Goal: Task Accomplishment & Management: Manage account settings

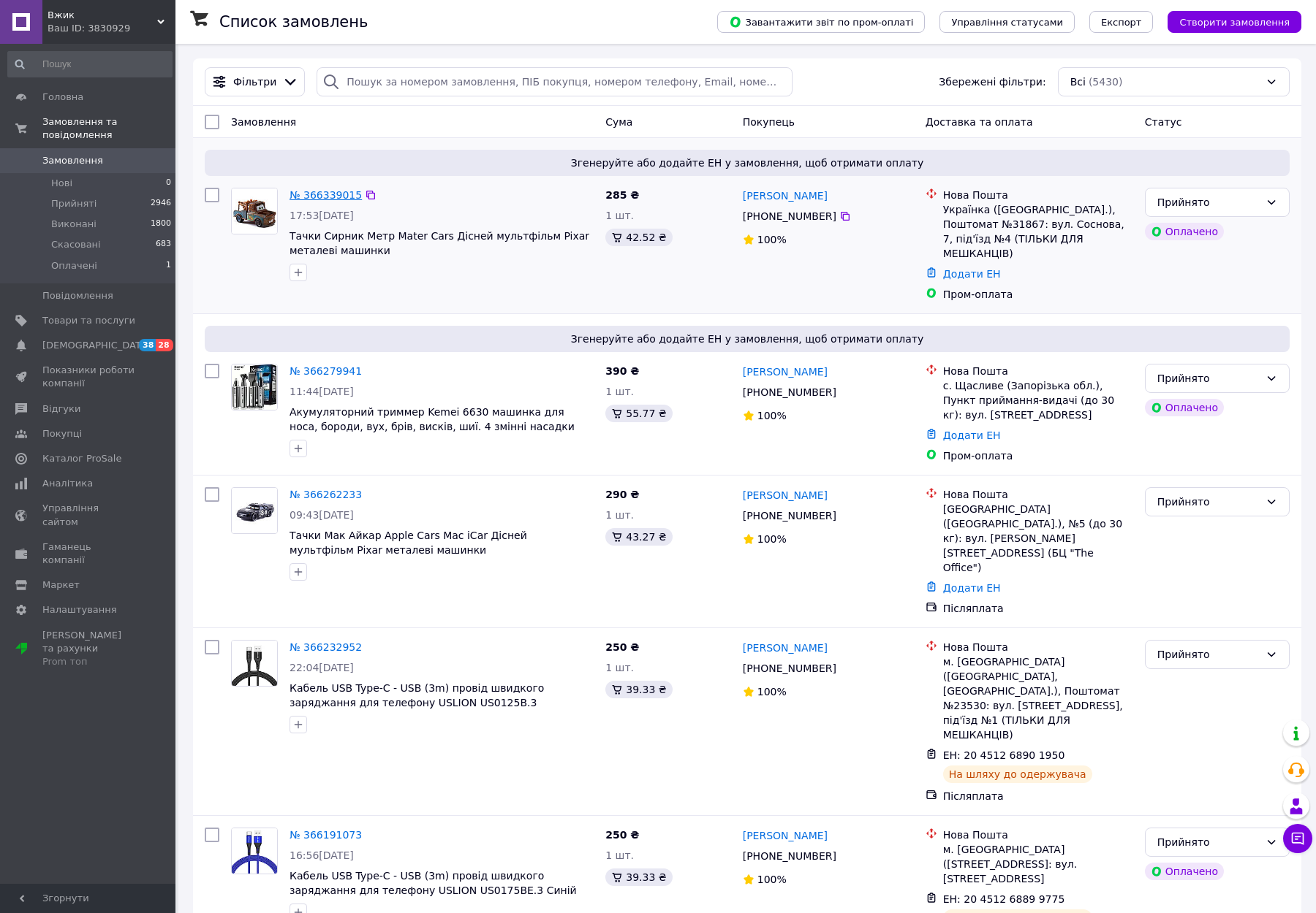
click at [320, 190] on link "№ 366339015" at bounding box center [326, 196] width 73 height 12
click at [324, 363] on div "№ 366279941" at bounding box center [326, 371] width 75 height 17
click at [322, 365] on link "№ 366279941" at bounding box center [326, 371] width 73 height 12
click at [331, 489] on link "№ 366262233" at bounding box center [326, 495] width 73 height 12
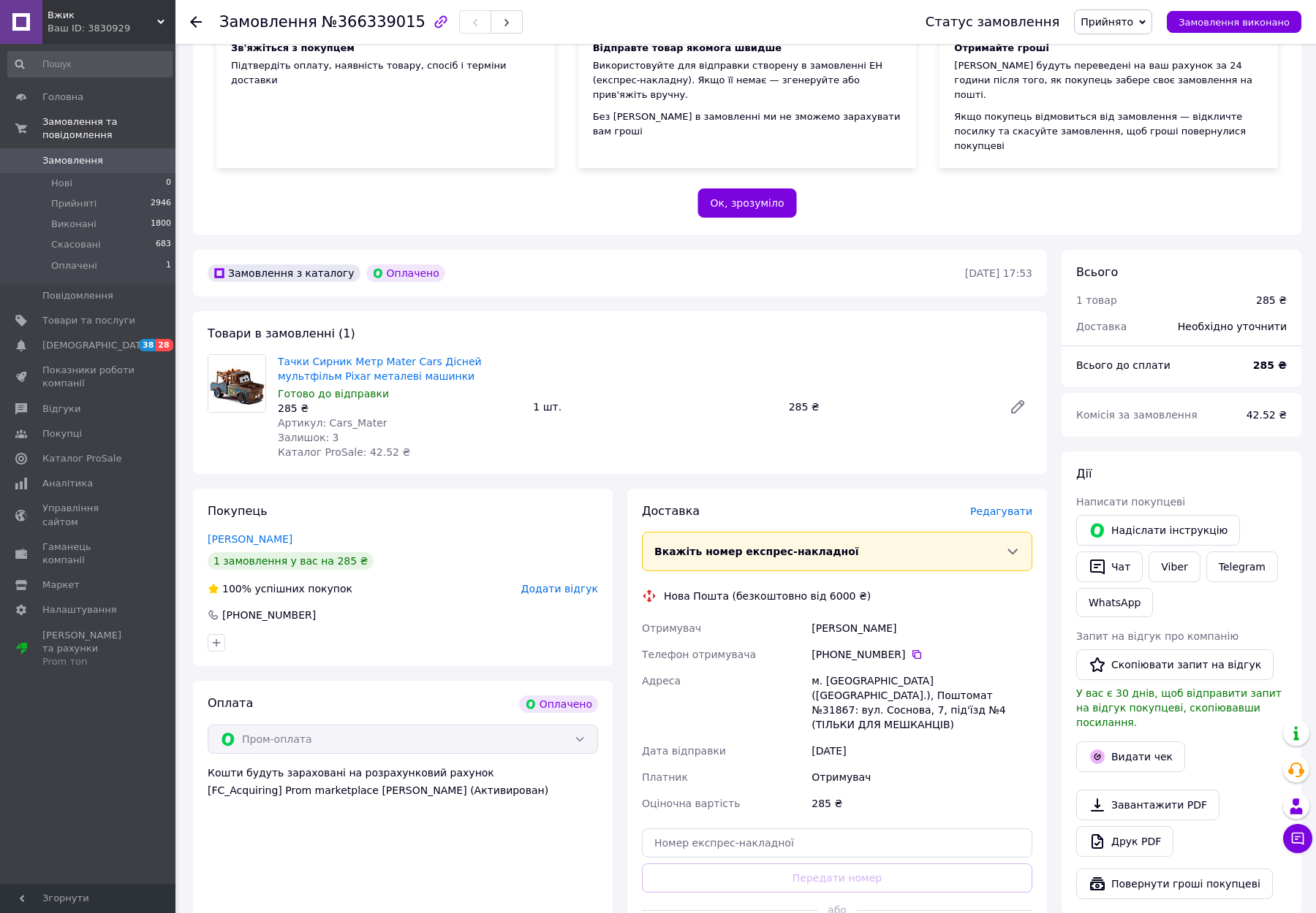
scroll to position [219, 0]
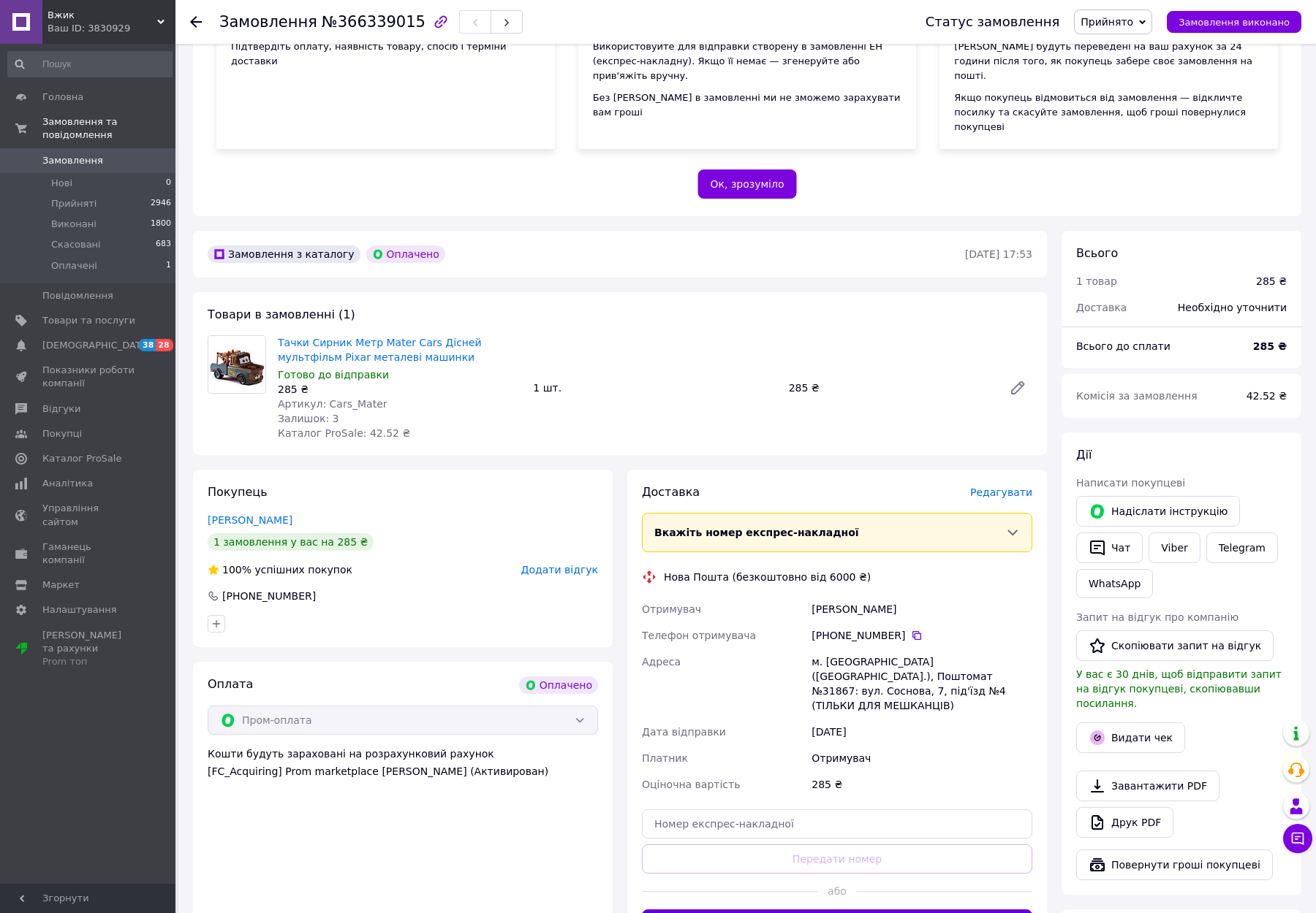
click at [823, 910] on button "Згенерувати ЕН" at bounding box center [836, 924] width 390 height 29
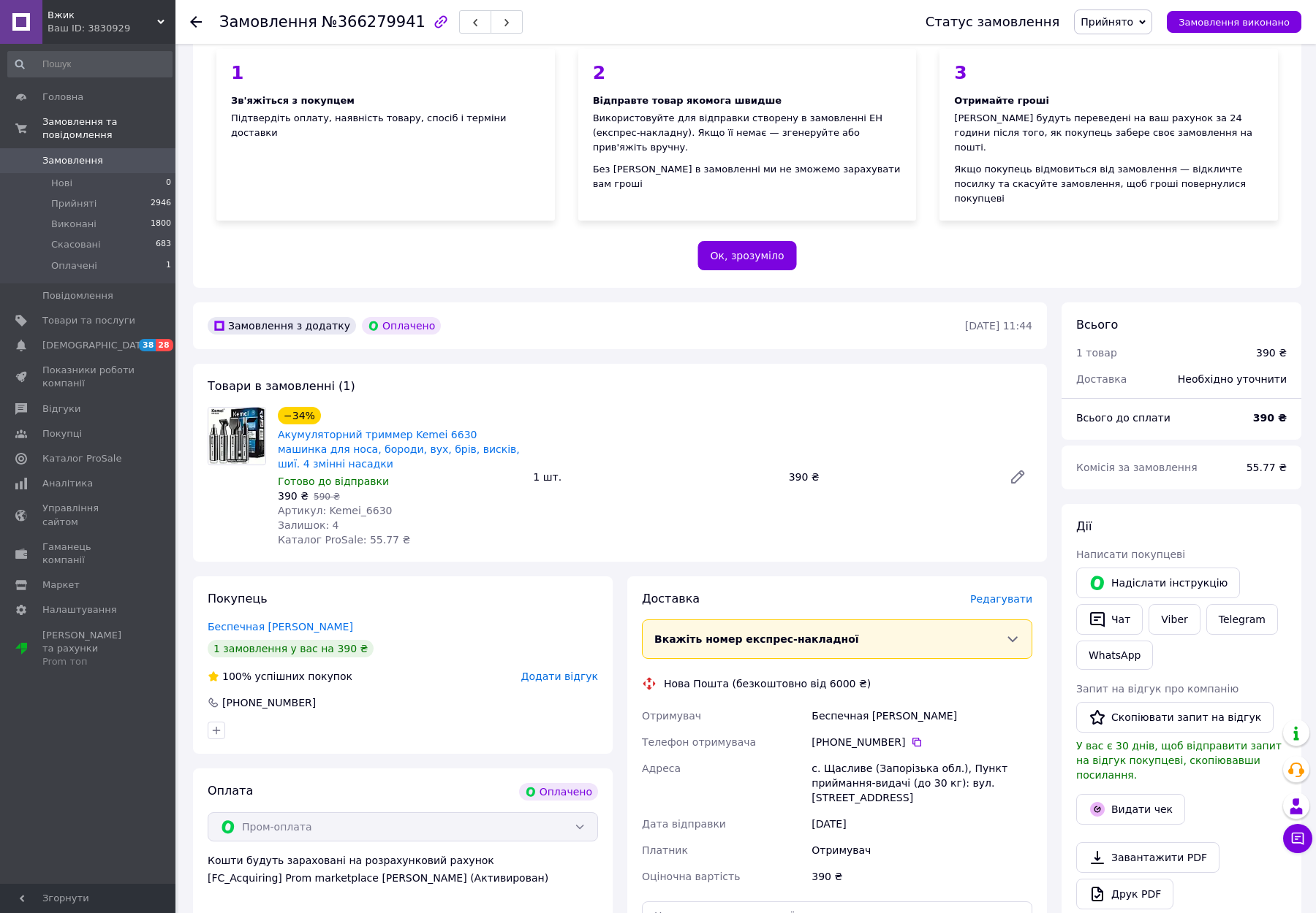
scroll to position [365, 0]
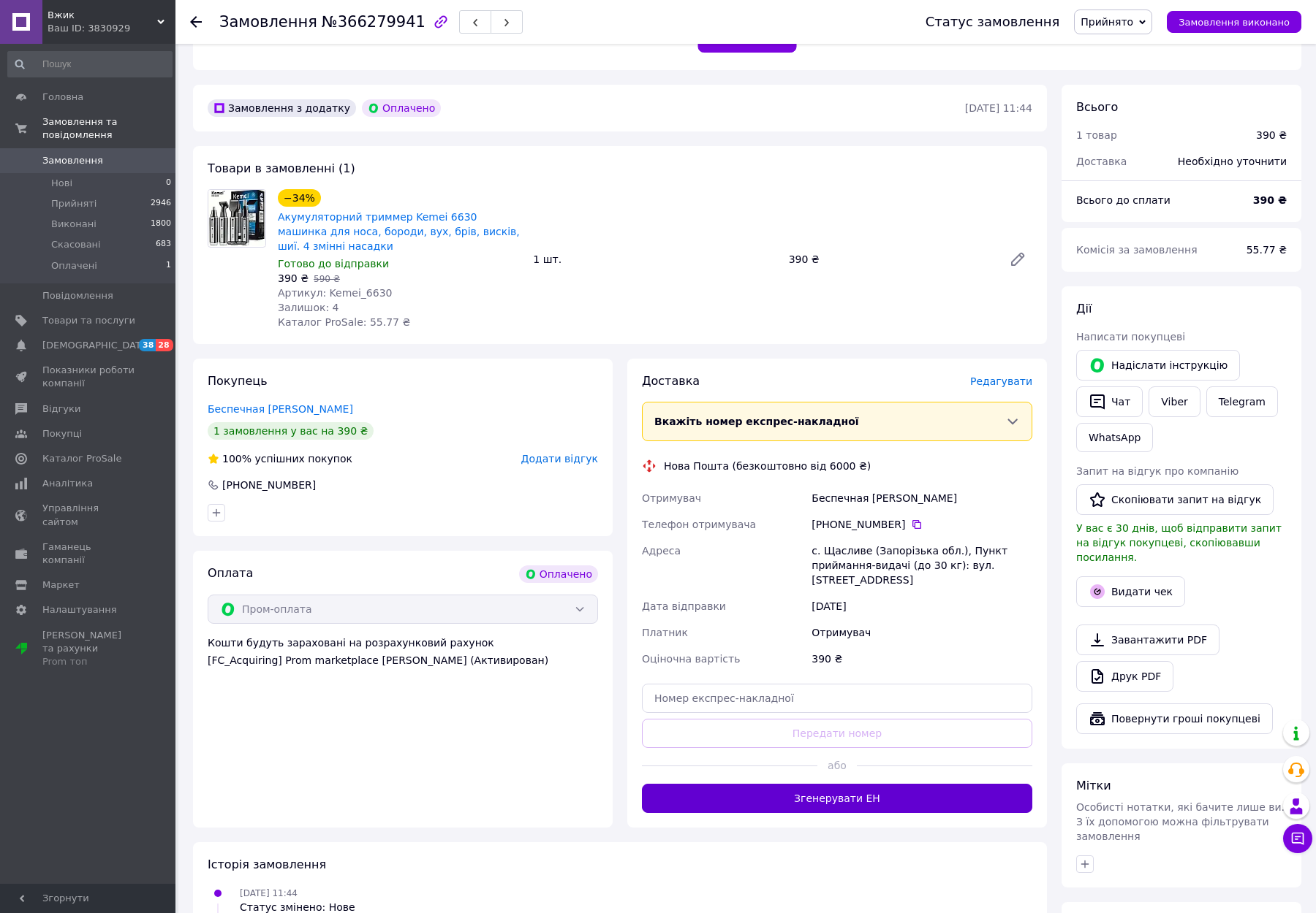
click at [815, 784] on button "Згенерувати ЕН" at bounding box center [836, 799] width 390 height 29
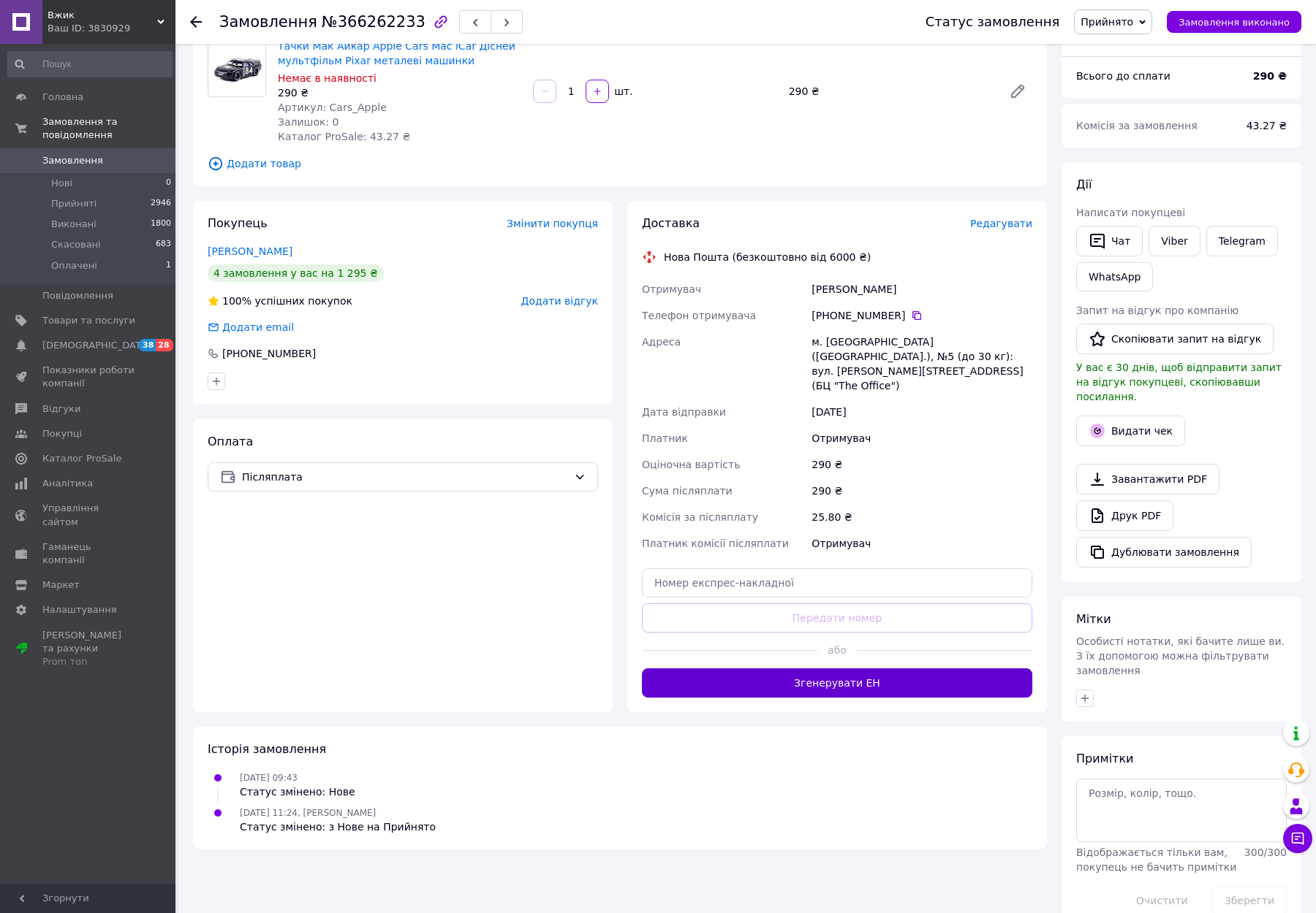
scroll to position [126, 0]
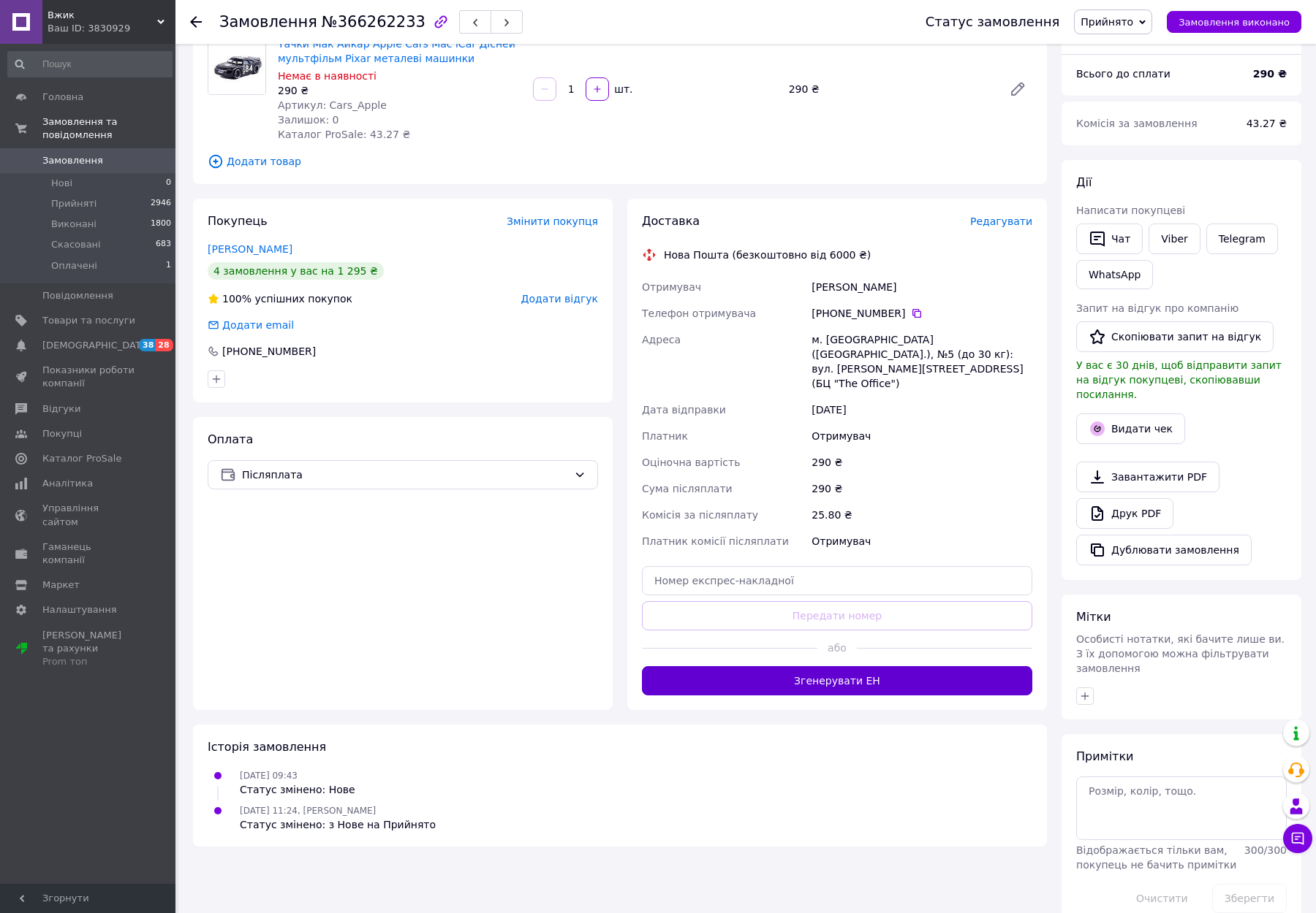
click at [793, 666] on button "Згенерувати ЕН" at bounding box center [836, 681] width 390 height 29
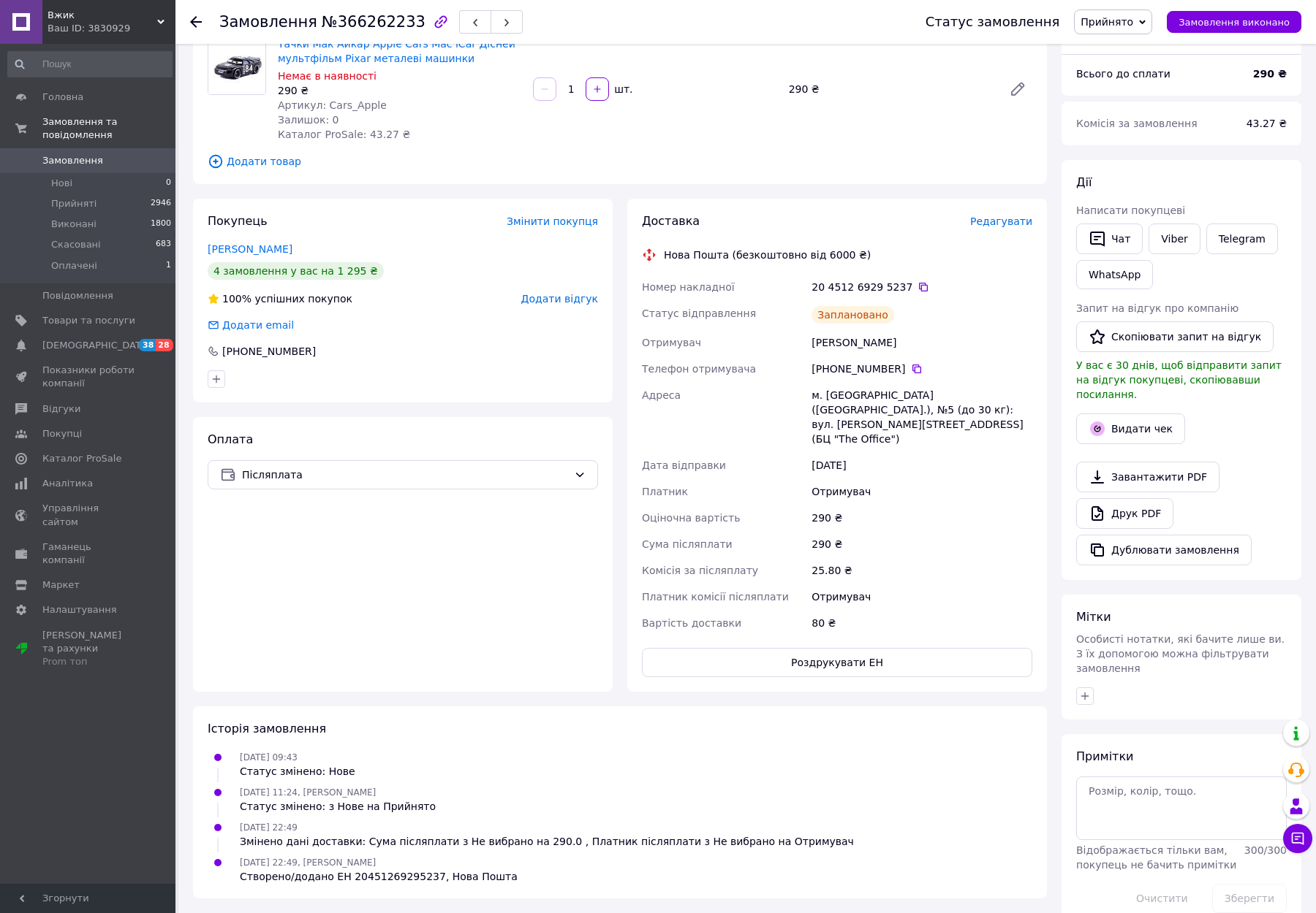
click at [635, 721] on div "Історія замовлення" at bounding box center [620, 729] width 824 height 16
